Goal: Navigation & Orientation: Find specific page/section

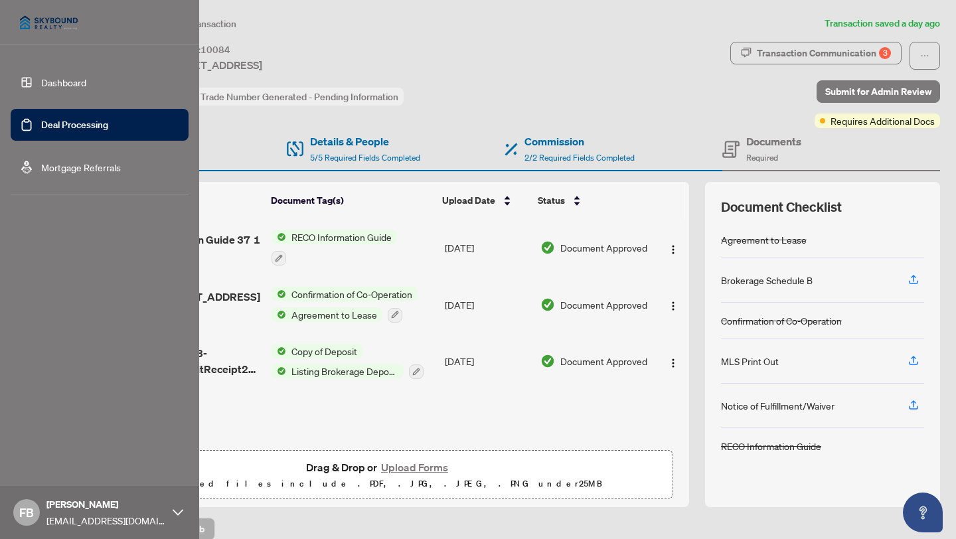
click at [41, 125] on link "Deal Processing" at bounding box center [74, 125] width 67 height 12
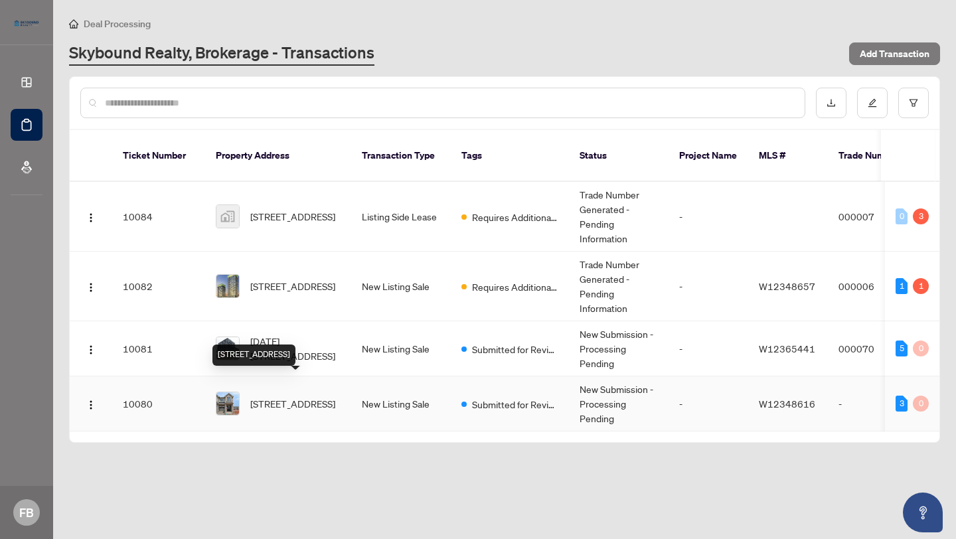
click at [307, 396] on span "[STREET_ADDRESS]" at bounding box center [292, 403] width 85 height 15
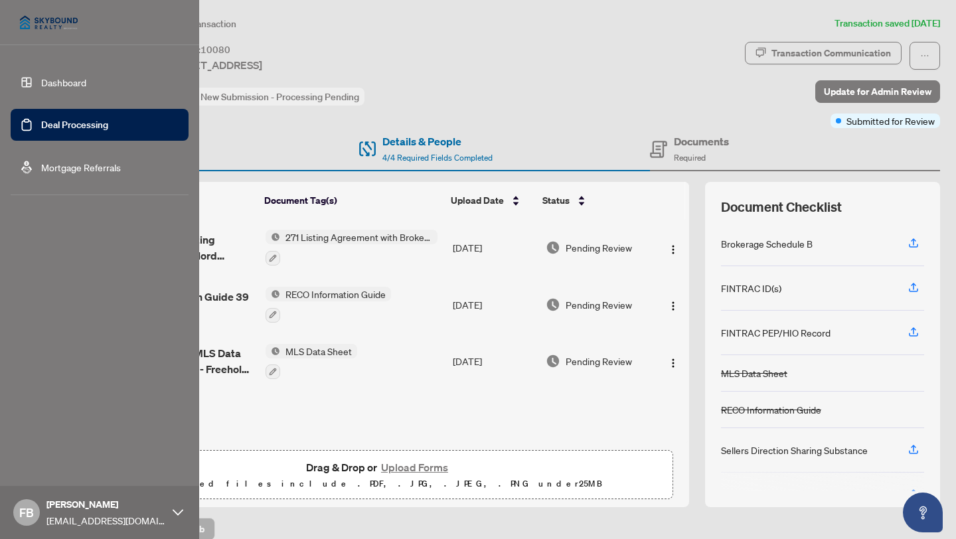
click at [41, 123] on link "Deal Processing" at bounding box center [74, 125] width 67 height 12
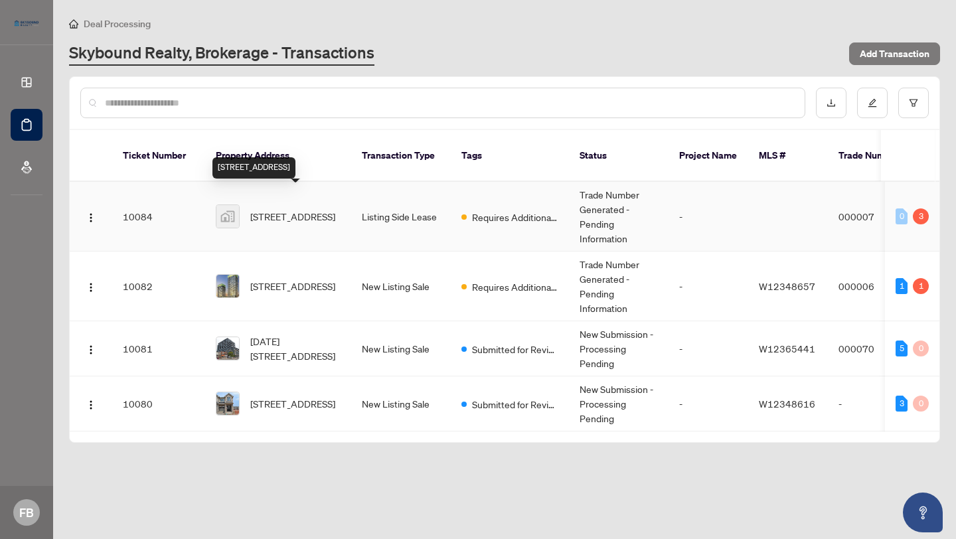
click at [276, 209] on span "[STREET_ADDRESS]" at bounding box center [292, 216] width 85 height 15
